Goal: Download file/media

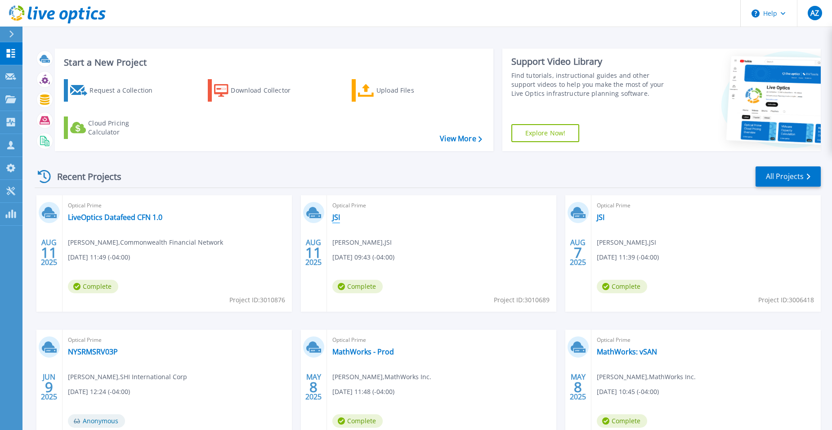
click at [337, 216] on link "JSI" at bounding box center [336, 217] width 8 height 9
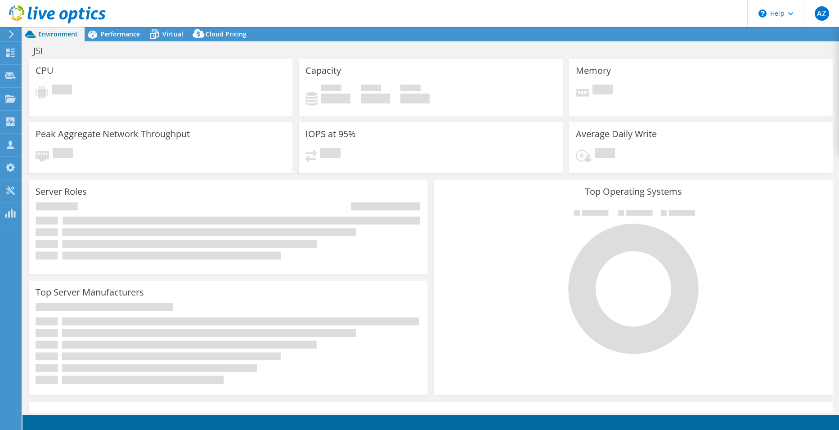
select select "USD"
select select "USEast"
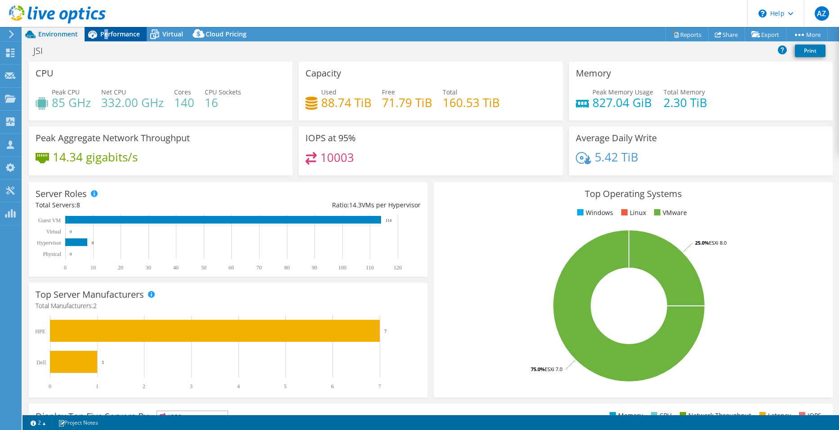
click at [106, 31] on span "Performance" at bounding box center [120, 34] width 40 height 9
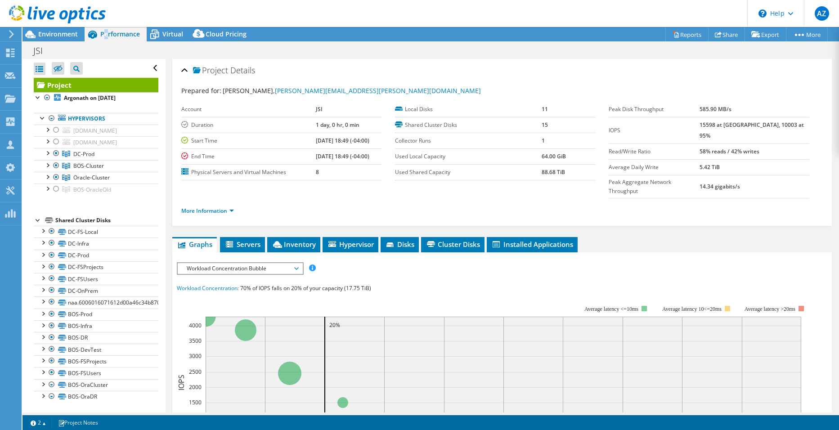
scroll to position [90, 0]
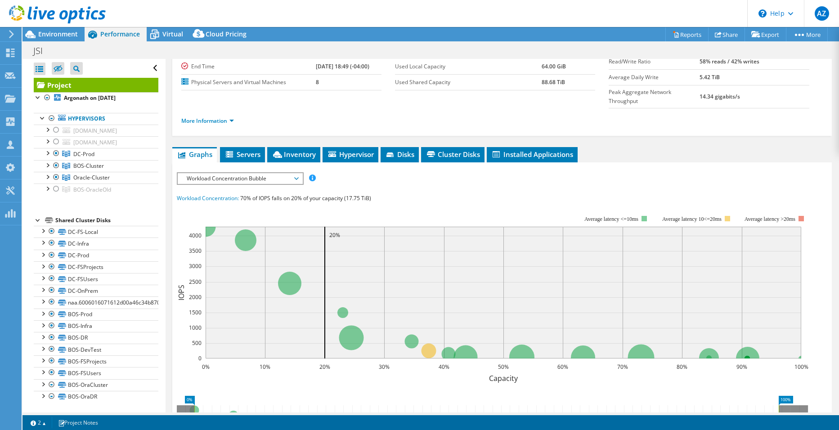
click at [249, 173] on span "Workload Concentration Bubble" at bounding box center [240, 178] width 116 height 11
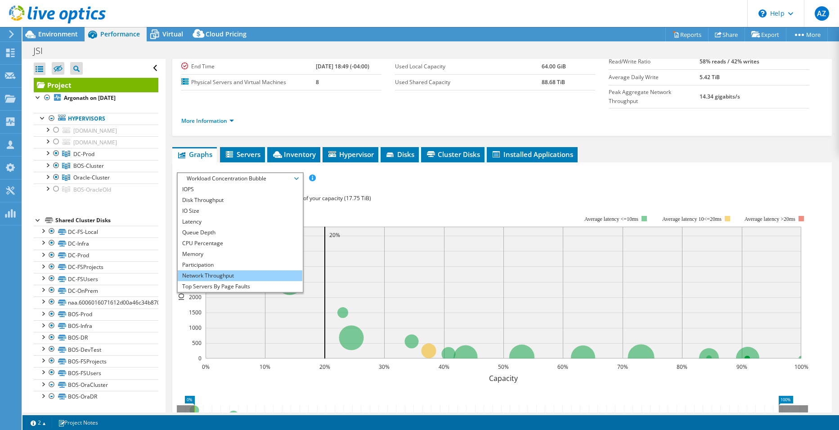
click at [230, 270] on li "Network Throughput" at bounding box center [240, 275] width 125 height 11
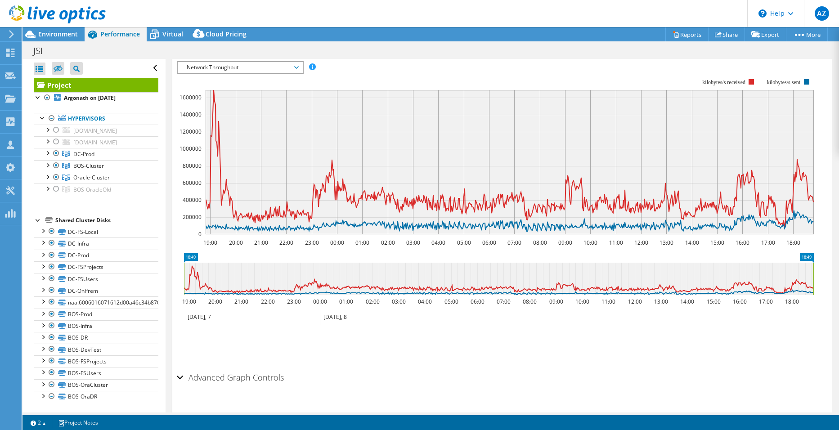
scroll to position [156, 0]
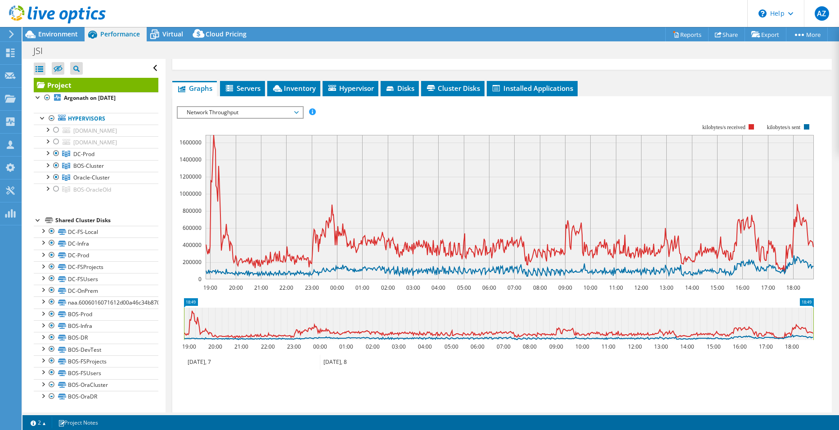
click at [265, 107] on span "Network Throughput" at bounding box center [240, 112] width 116 height 11
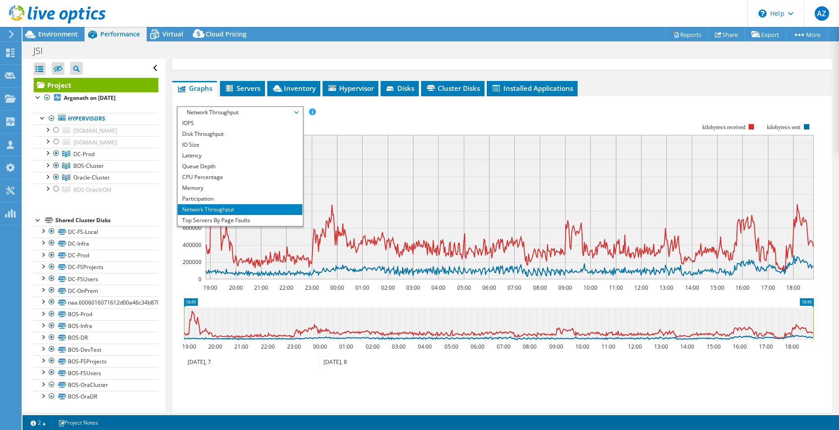
click at [397, 112] on rect at bounding box center [495, 202] width 637 height 180
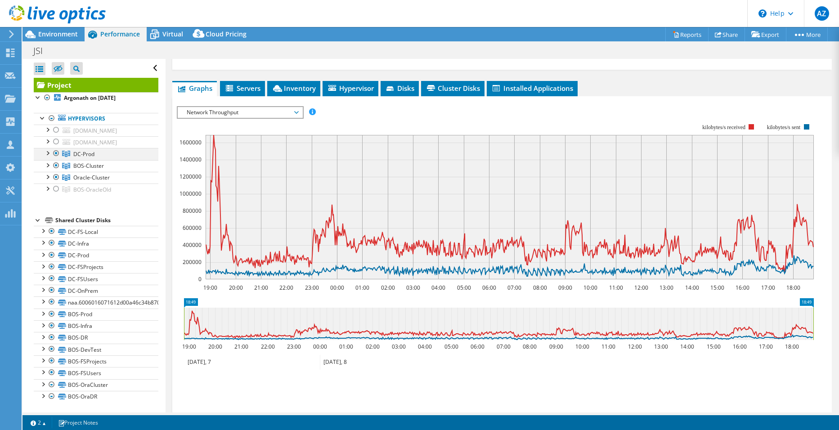
click at [49, 151] on div at bounding box center [47, 152] width 9 height 9
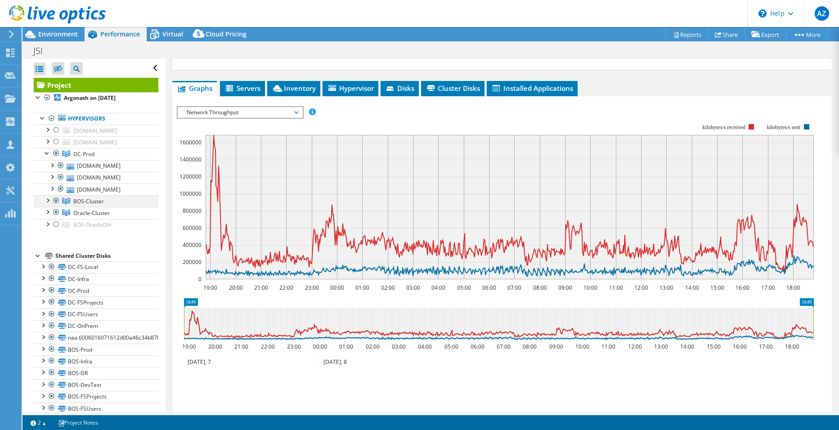
click at [48, 199] on div at bounding box center [47, 199] width 9 height 9
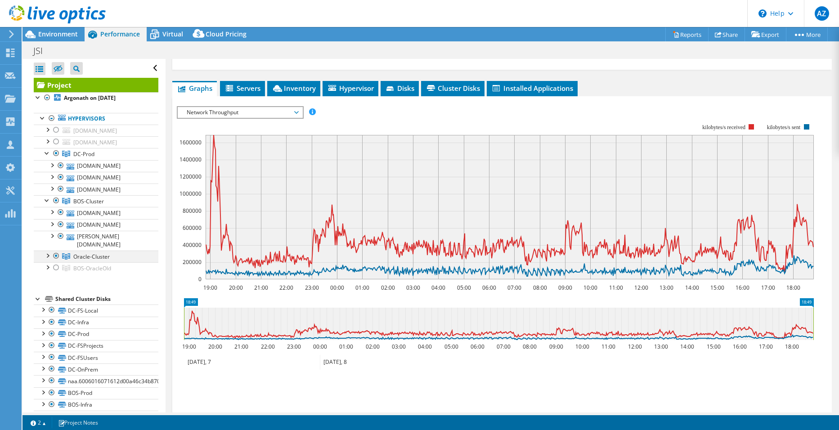
click at [46, 250] on div at bounding box center [47, 254] width 9 height 9
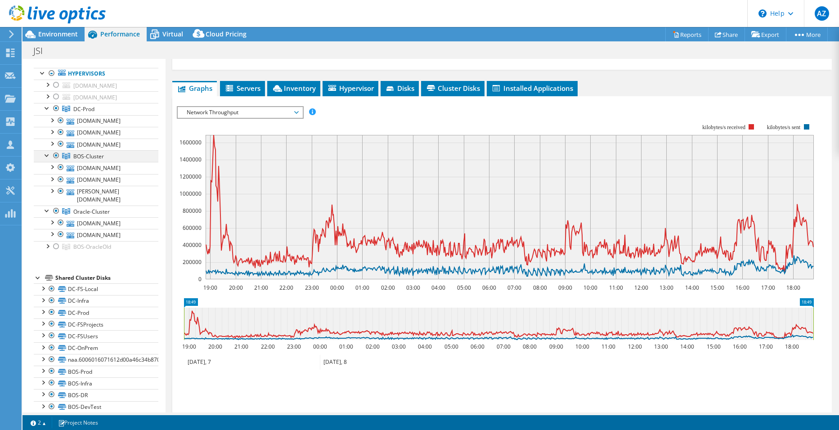
scroll to position [90, 0]
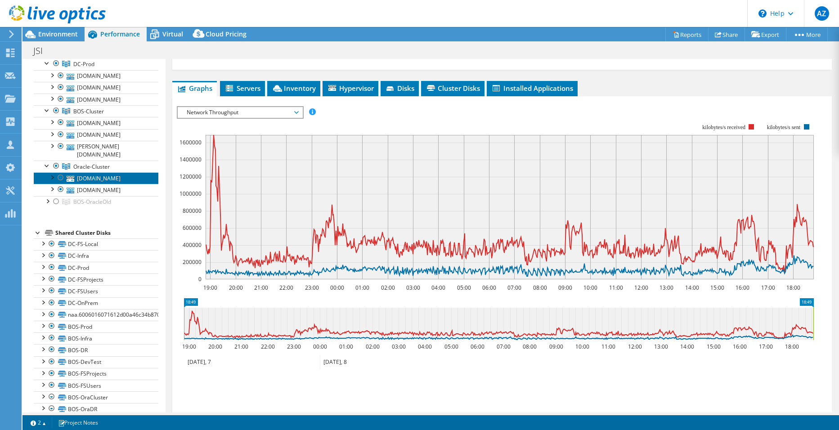
click at [96, 172] on link "[DOMAIN_NAME]" at bounding box center [96, 178] width 125 height 12
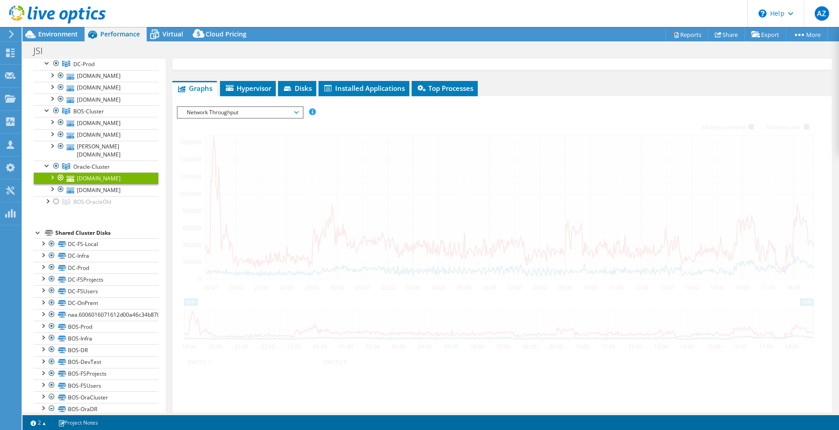
scroll to position [131, 0]
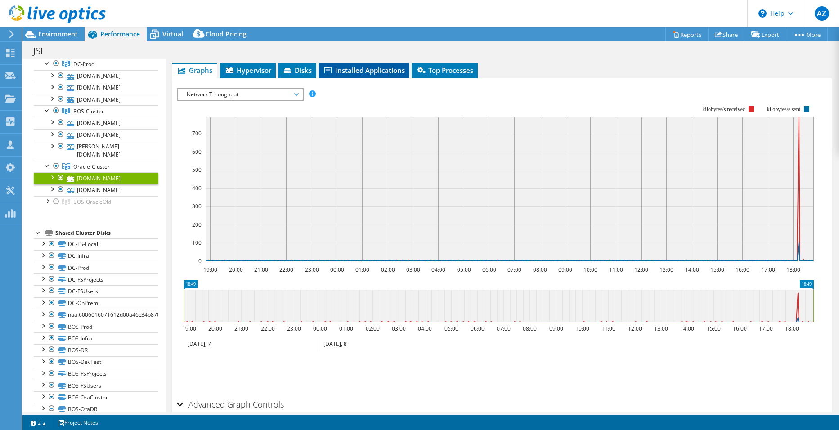
click at [379, 73] on span "Installed Applications" at bounding box center [364, 70] width 82 height 9
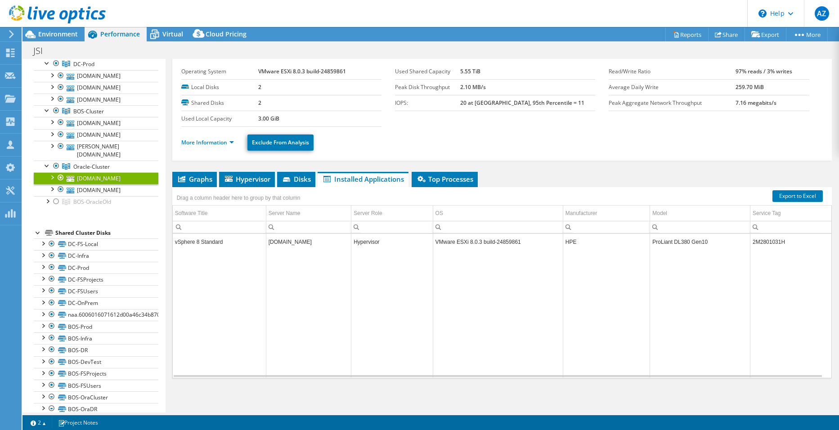
click at [489, 137] on ul "More Information Exclude From Analysis" at bounding box center [501, 141] width 641 height 18
click at [262, 12] on header "AZ Channel Partner [PERSON_NAME] [PERSON_NAME][EMAIL_ADDRESS][DOMAIN_NAME] SHI …" at bounding box center [419, 13] width 839 height 27
click at [677, 33] on link "Reports" at bounding box center [686, 34] width 43 height 14
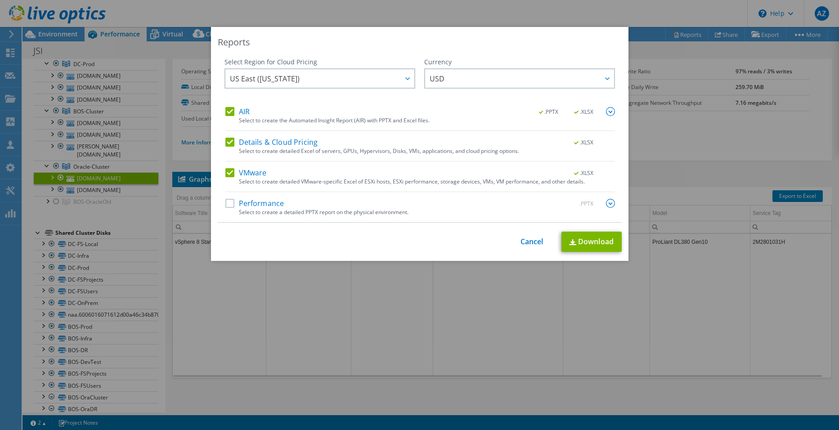
click at [250, 205] on label "Performance" at bounding box center [254, 203] width 59 height 9
click at [0, 0] on input "Performance" at bounding box center [0, 0] width 0 height 0
click at [257, 141] on label "Details & Cloud Pricing" at bounding box center [271, 142] width 93 height 9
click at [0, 0] on input "Details & Cloud Pricing" at bounding box center [0, 0] width 0 height 0
click at [250, 142] on label "Details & Cloud Pricing" at bounding box center [271, 142] width 93 height 9
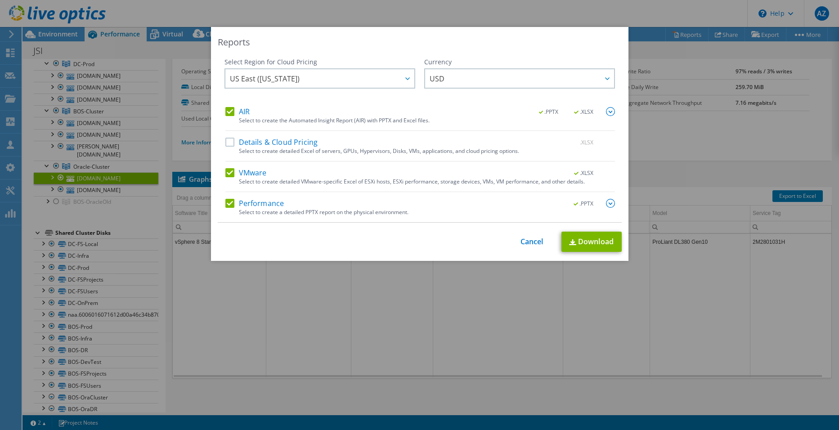
click at [0, 0] on input "Details & Cloud Pricing" at bounding box center [0, 0] width 0 height 0
click at [597, 243] on link "Download" at bounding box center [591, 242] width 60 height 20
